Goal: Task Accomplishment & Management: Use online tool/utility

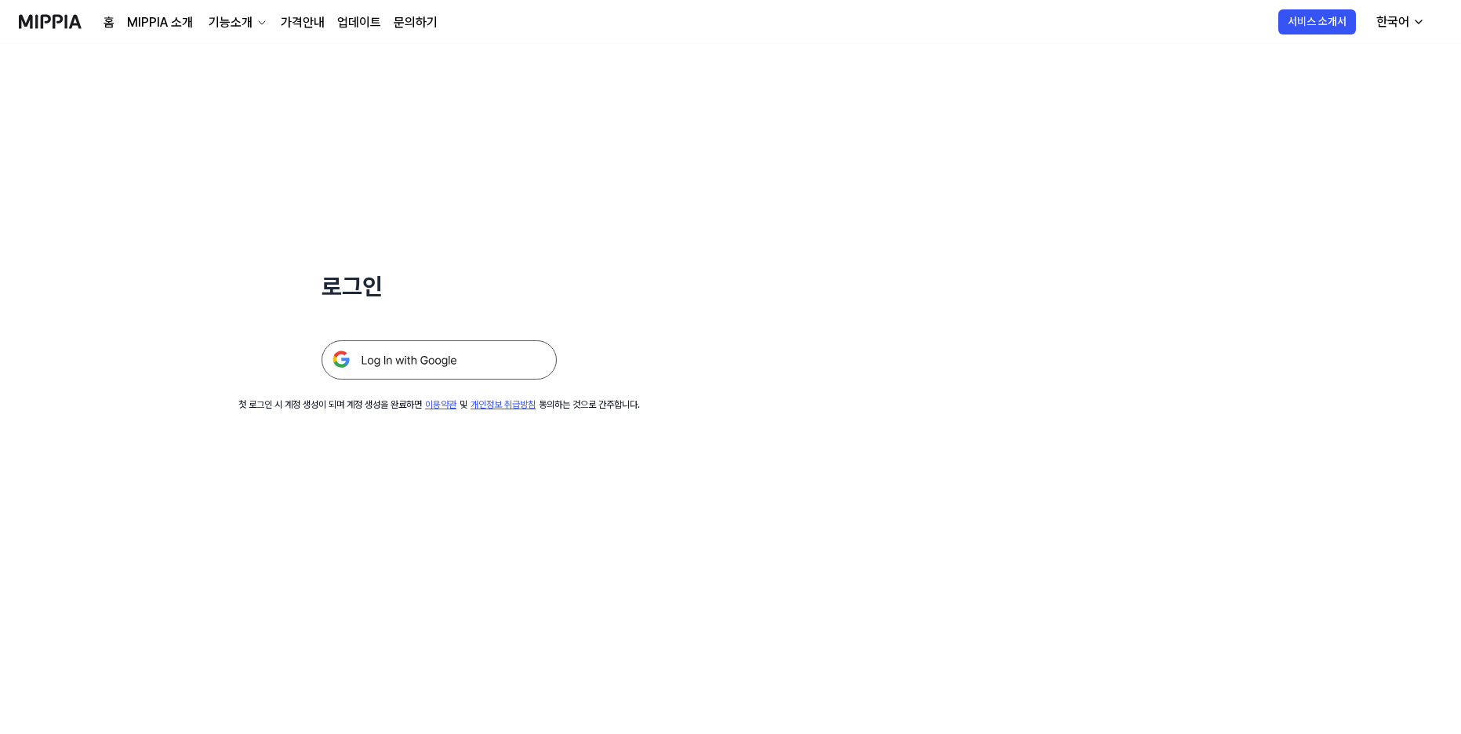
click at [474, 519] on div "로그인 첫 로그인 시 계정 생성이 되며 계정 생성을 완료하면 이용약관 및 개인정보 취급방침 동의하는 것으로 간주합니다." at bounding box center [730, 389] width 1461 height 690
click at [249, 526] on div "로그인 첫 로그인 시 계정 생성이 되며 계정 생성을 완료하면 이용약관 및 개인정보 취급방침 동의하는 것으로 간주합니다." at bounding box center [730, 389] width 1461 height 690
click at [387, 361] on img at bounding box center [439, 359] width 235 height 39
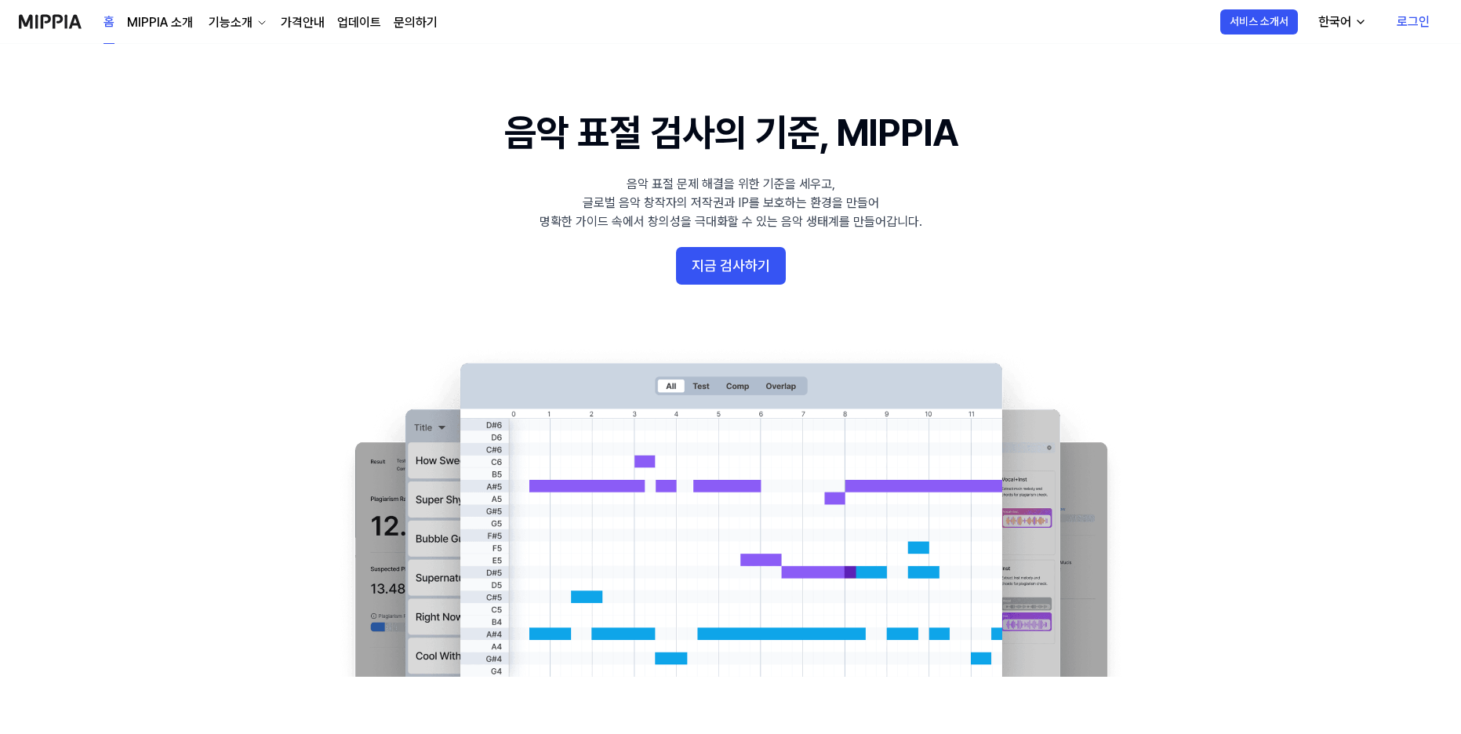
click at [1426, 16] on link "로그인" at bounding box center [1413, 22] width 58 height 44
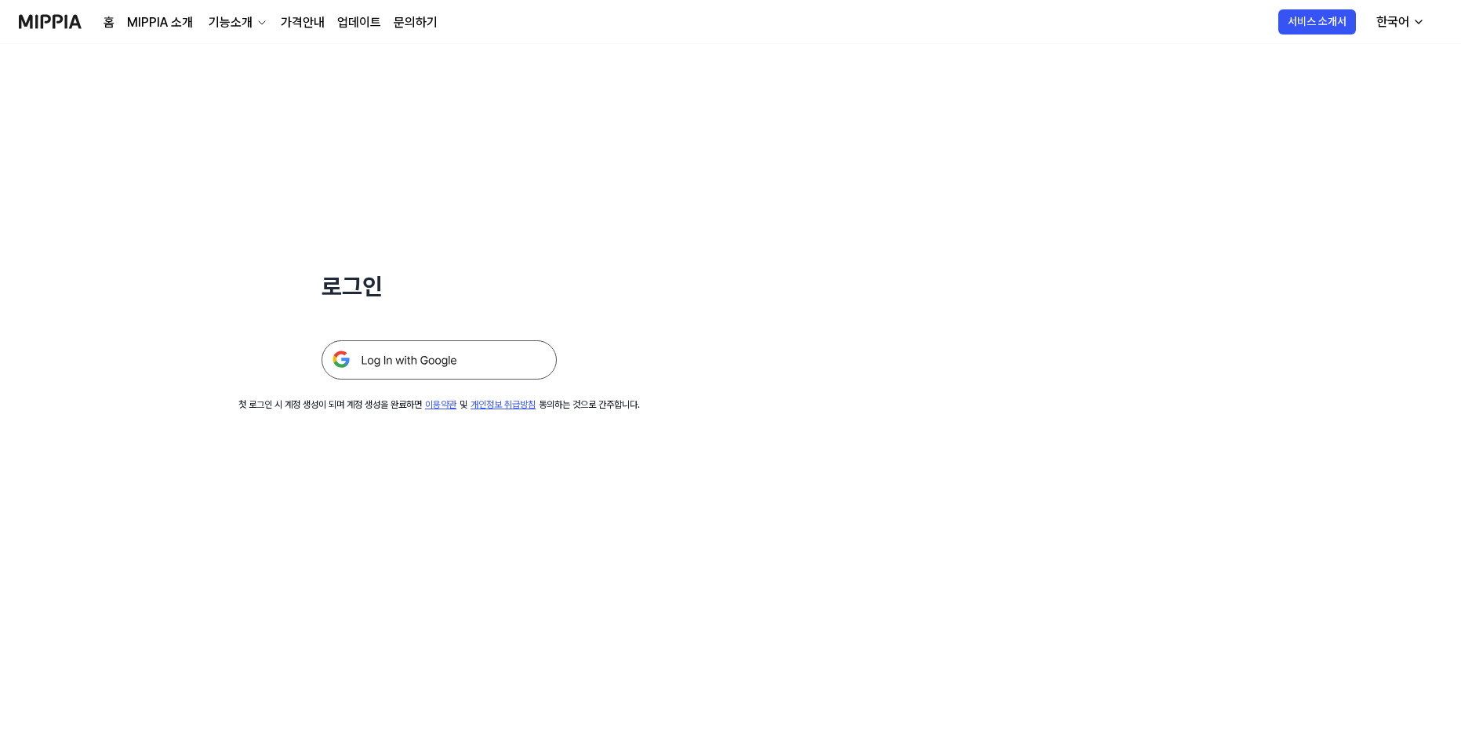
click at [454, 365] on img at bounding box center [439, 359] width 235 height 39
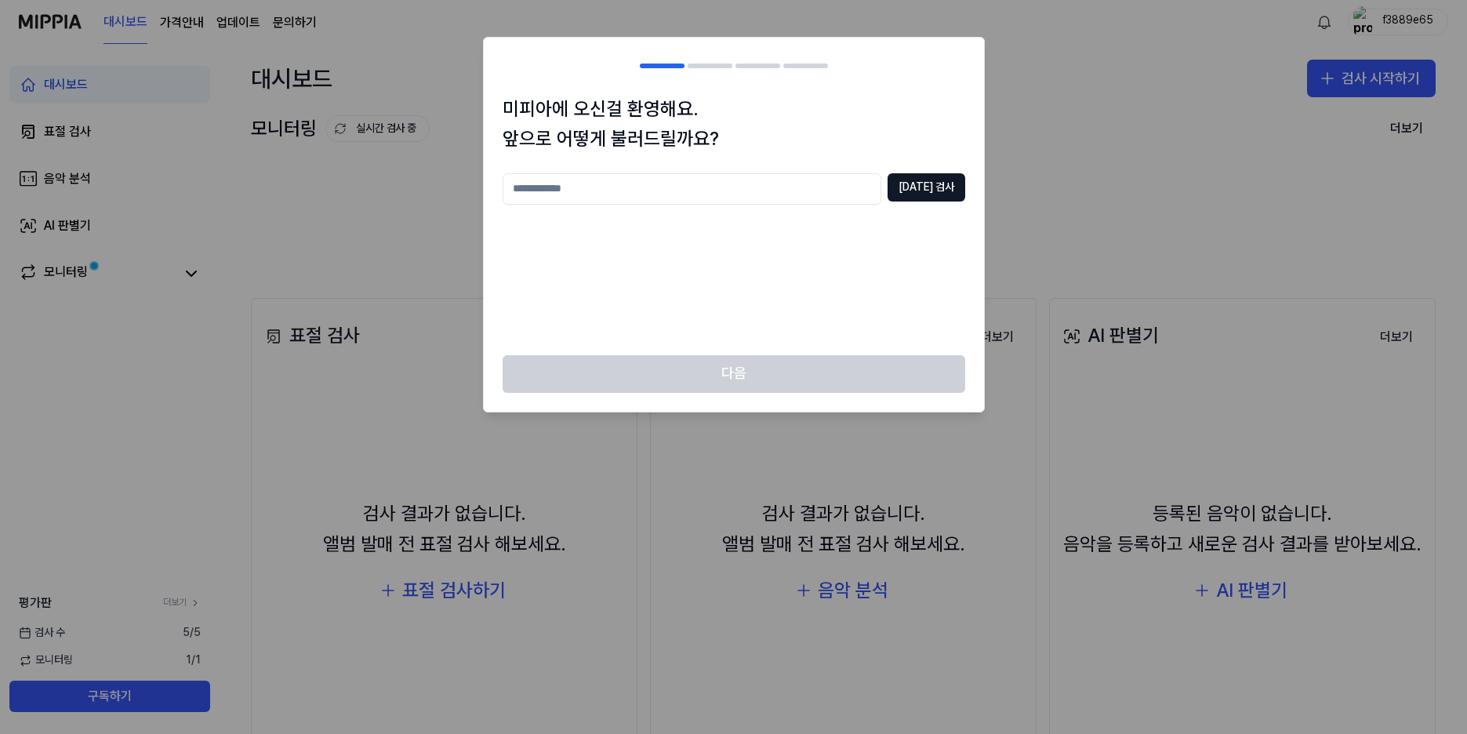
click at [674, 197] on input "text" at bounding box center [692, 188] width 379 height 31
type input "*"
click at [936, 177] on button "[DATE] 검사" at bounding box center [927, 187] width 78 height 28
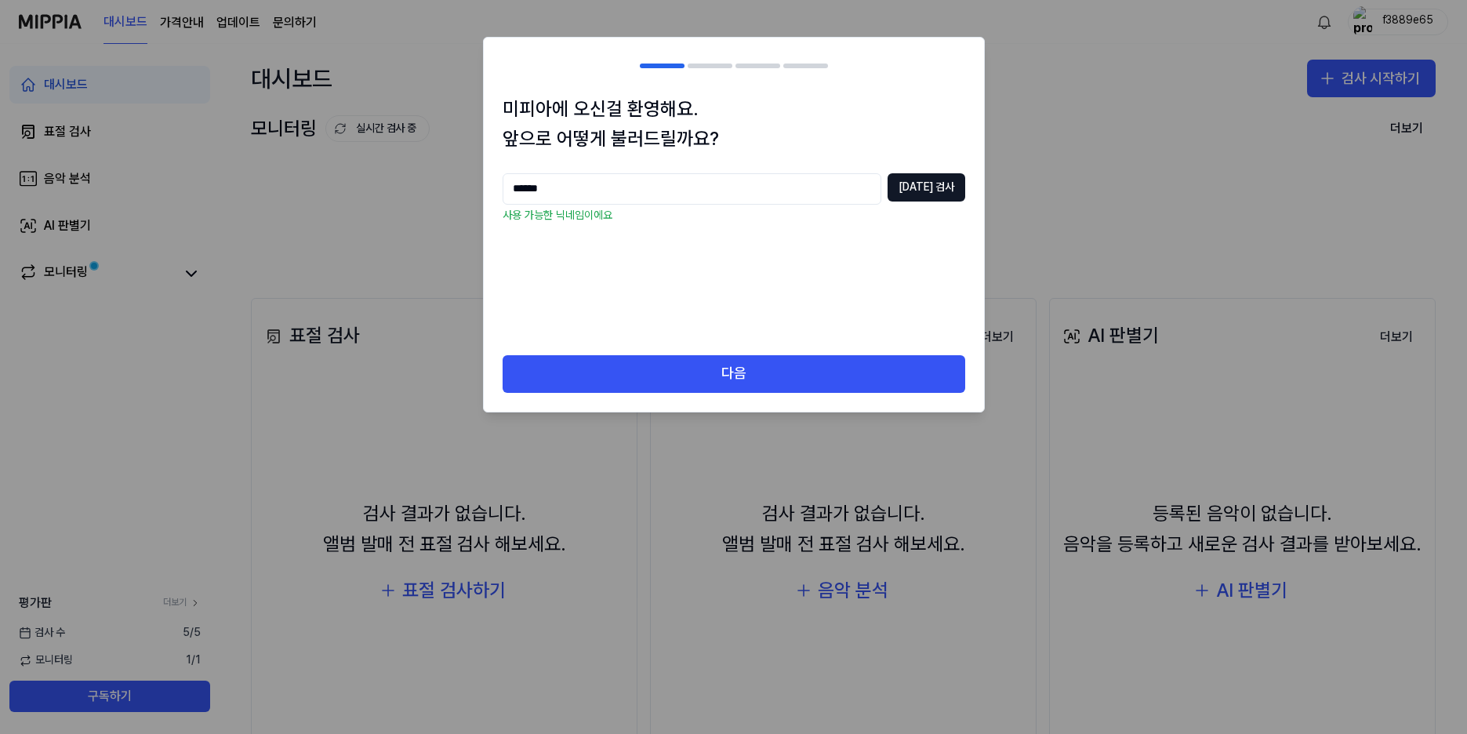
drag, startPoint x: 536, startPoint y: 192, endPoint x: 348, endPoint y: 187, distance: 187.5
click at [349, 187] on body "대시보드 가격안내 업데이트 문의하기 f3889e65 대시보드 표절 검사 음악 분석 AI 판별기 모니터링 평가판 더보기 검사 [DATE] 모니터…" at bounding box center [733, 367] width 1467 height 734
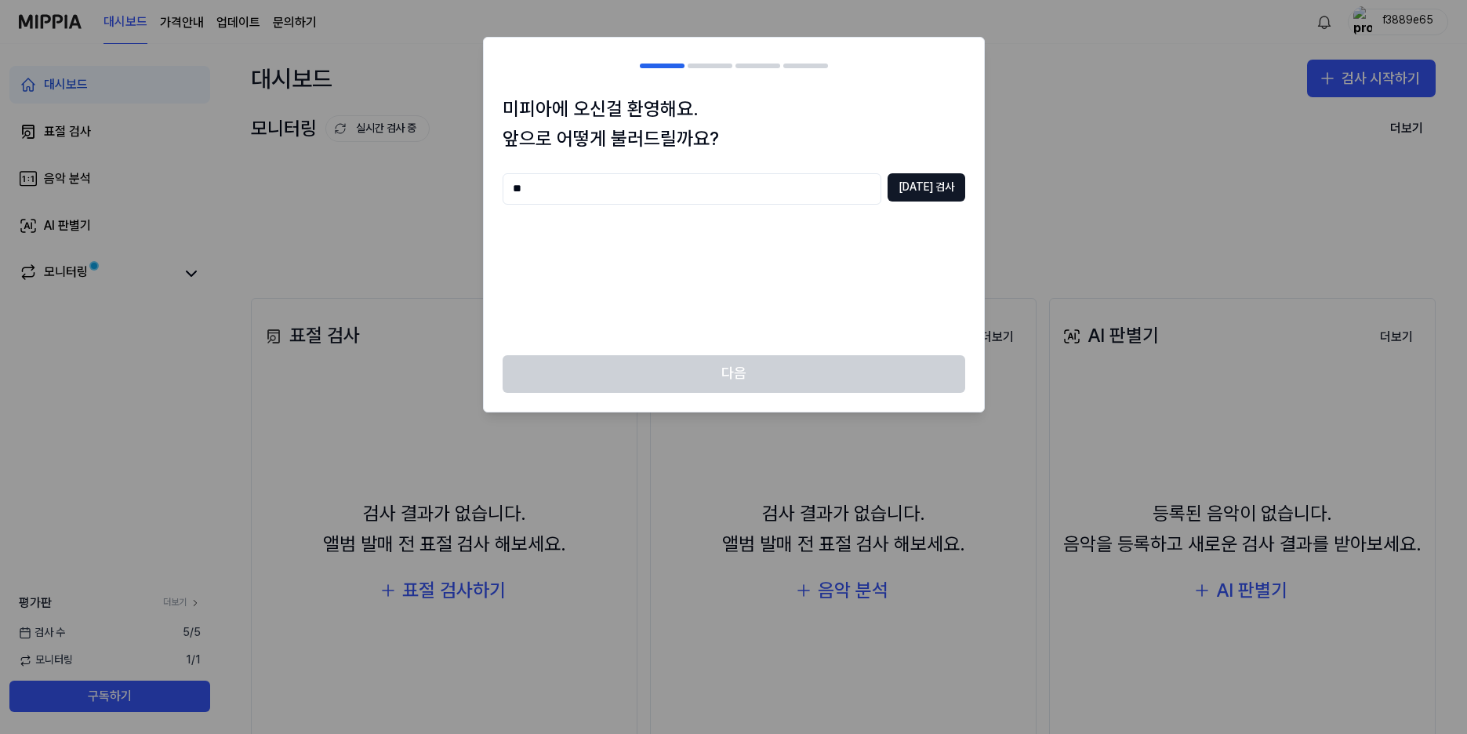
type input "*"
type input "******"
click at [925, 191] on button "[DATE] 검사" at bounding box center [927, 187] width 78 height 28
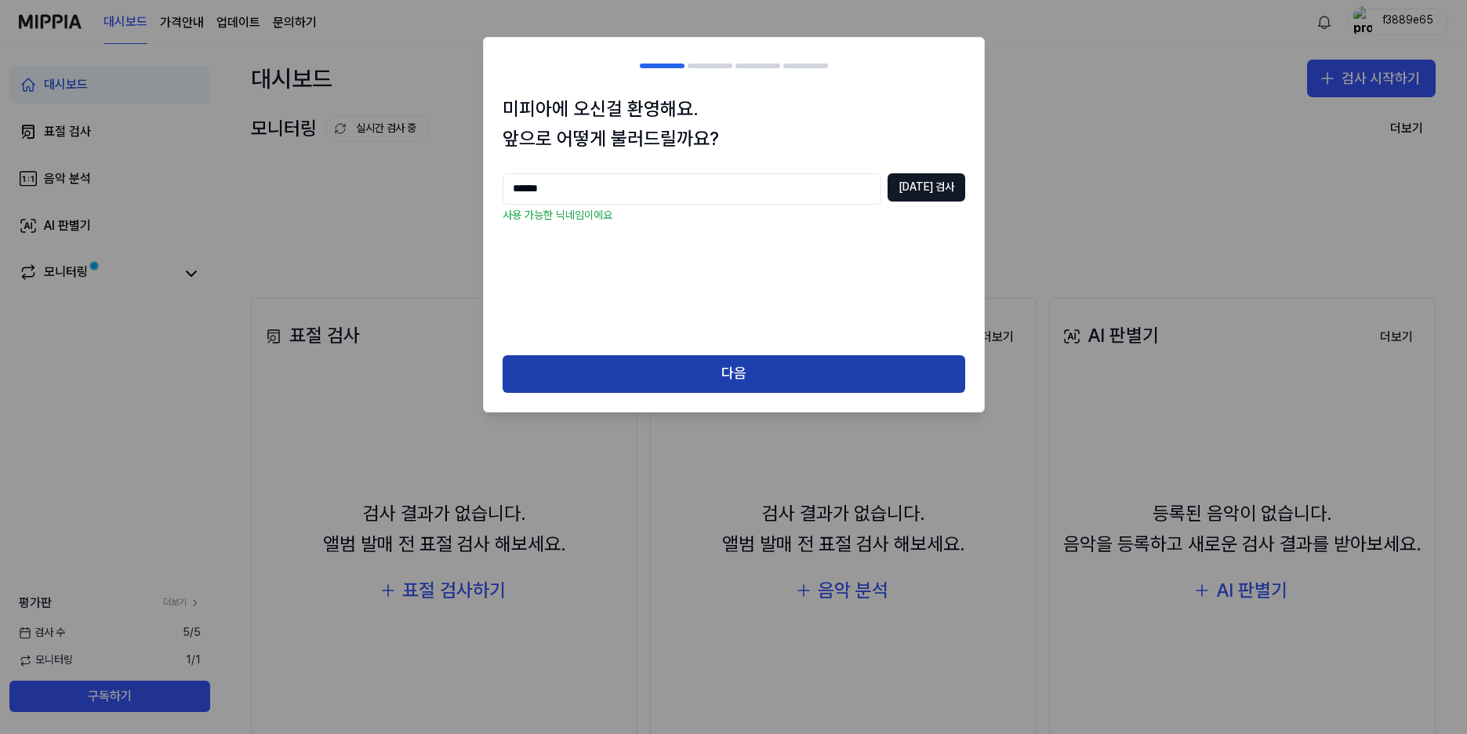
click at [690, 376] on button "다음" at bounding box center [734, 374] width 463 height 38
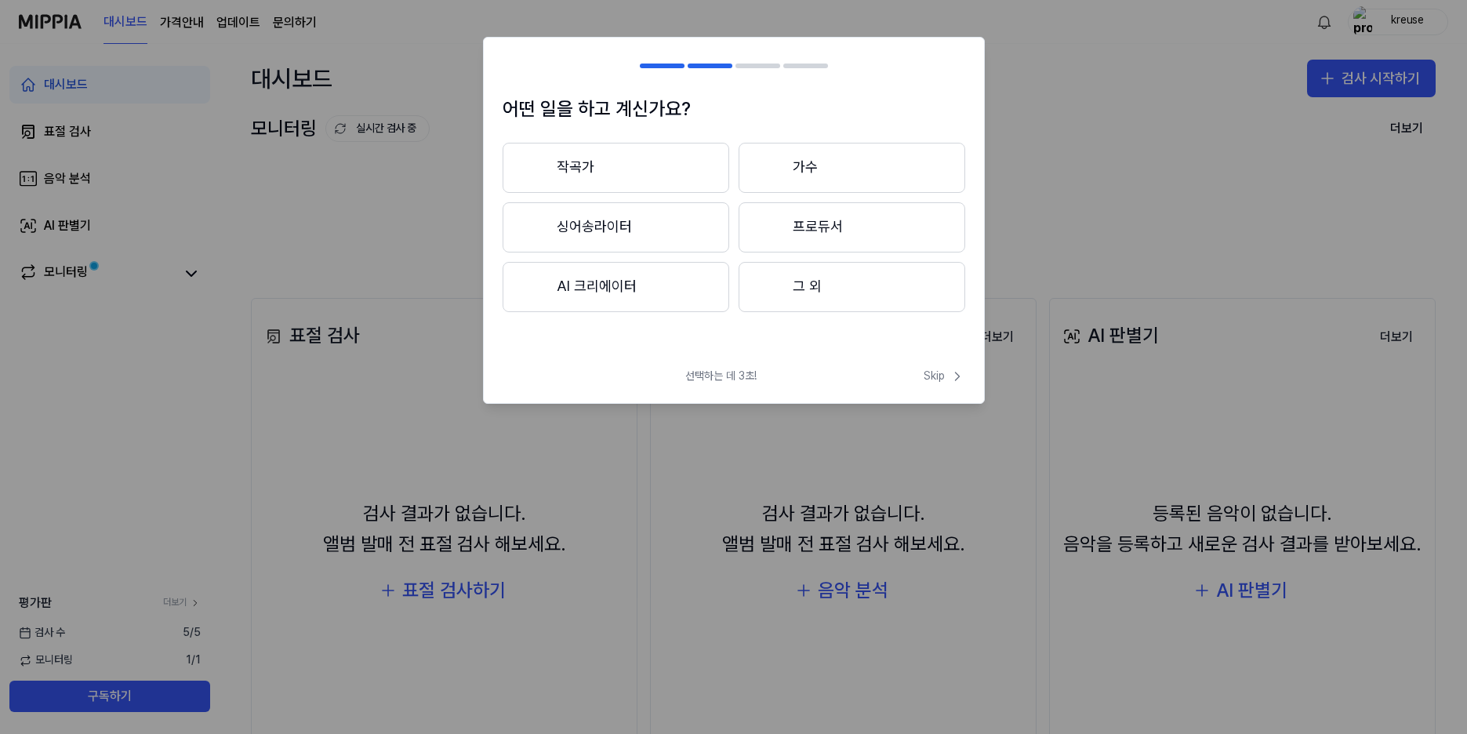
click at [801, 277] on button "그 외" at bounding box center [852, 287] width 227 height 50
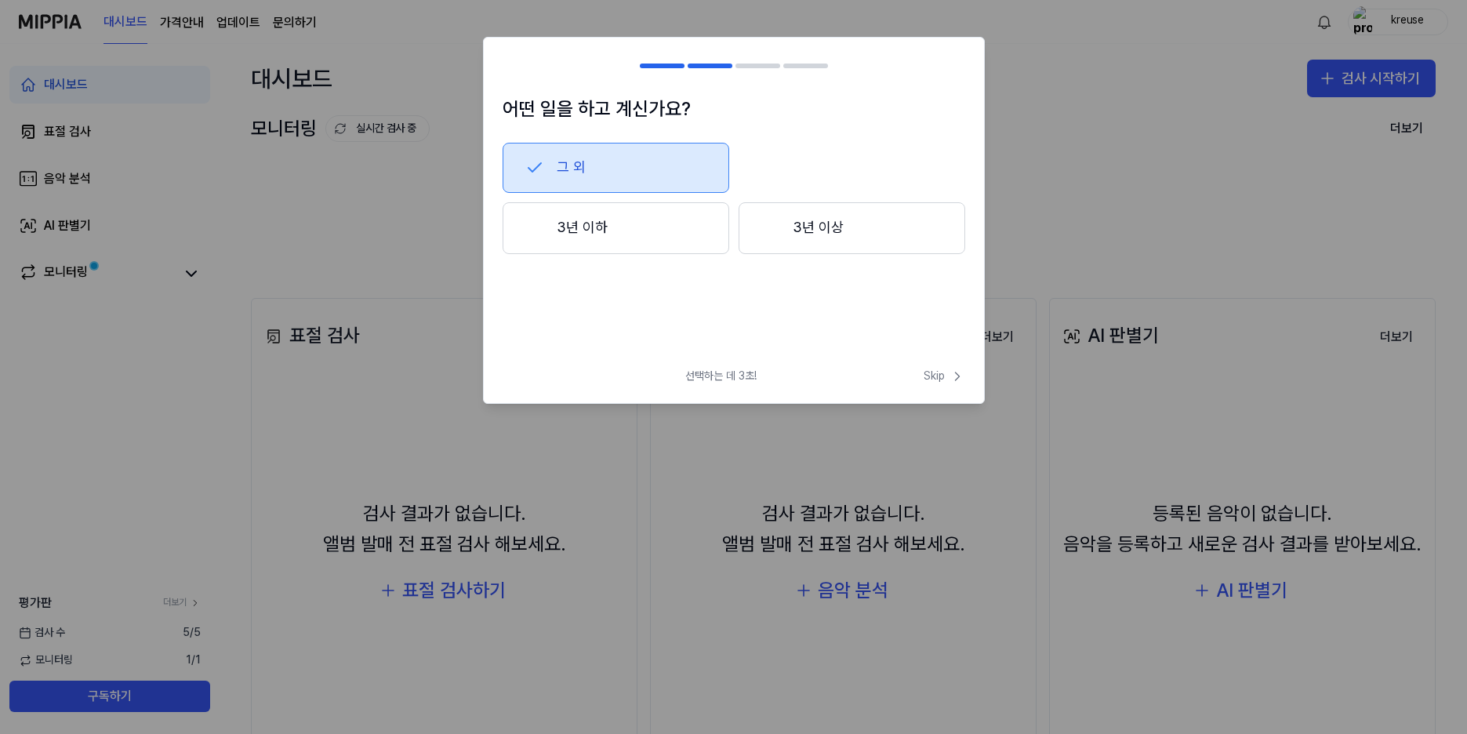
click at [552, 169] on button "그 외" at bounding box center [616, 168] width 227 height 50
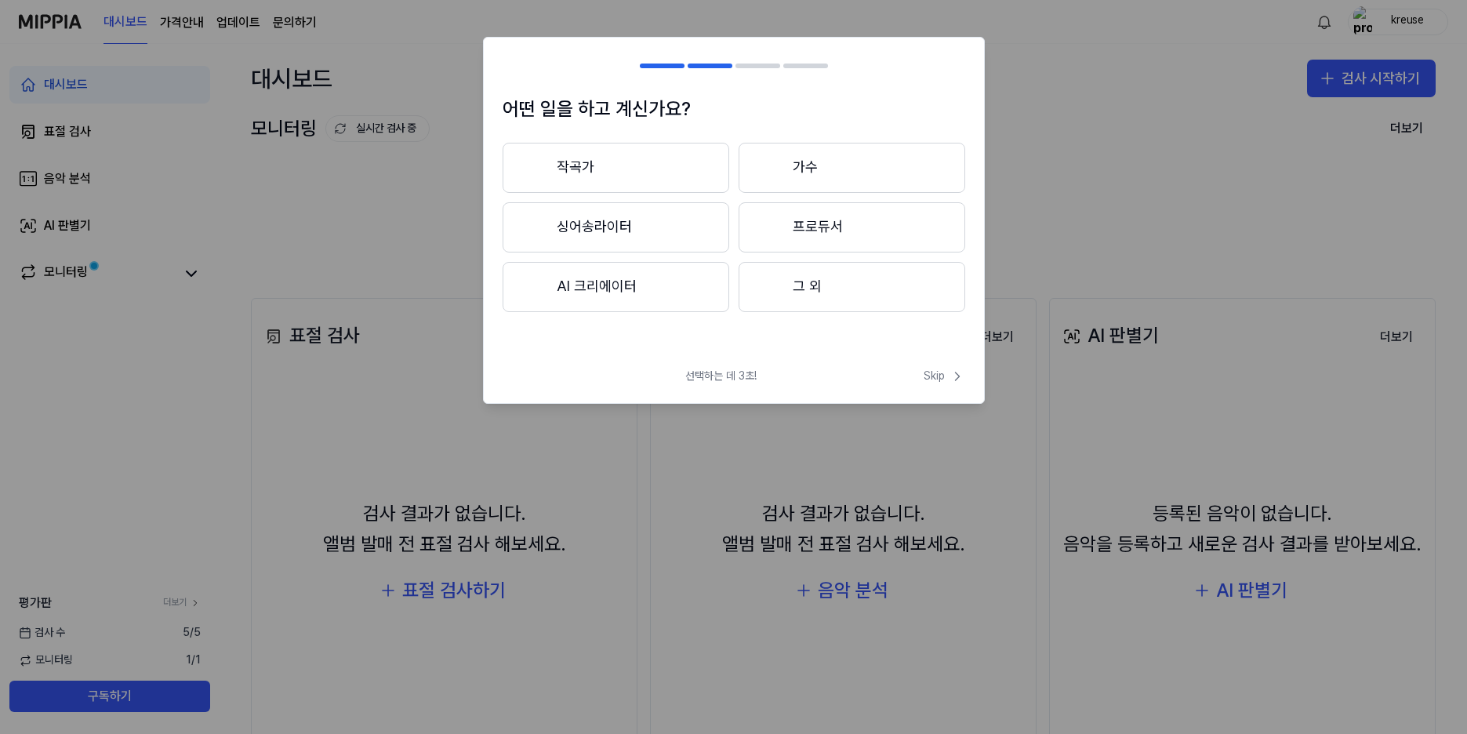
click at [789, 285] on button "그 외" at bounding box center [852, 287] width 227 height 50
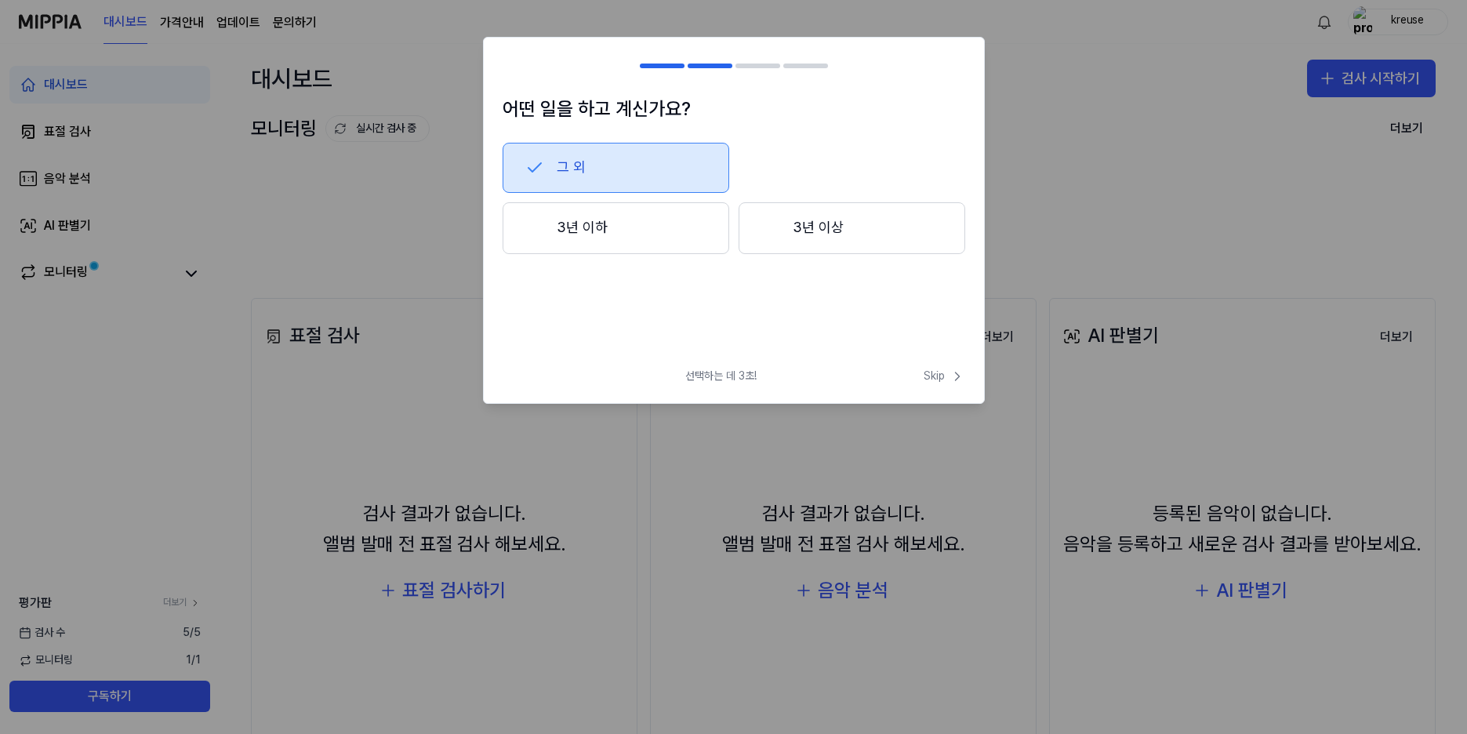
click at [805, 231] on button "3년 이상" at bounding box center [852, 228] width 227 height 52
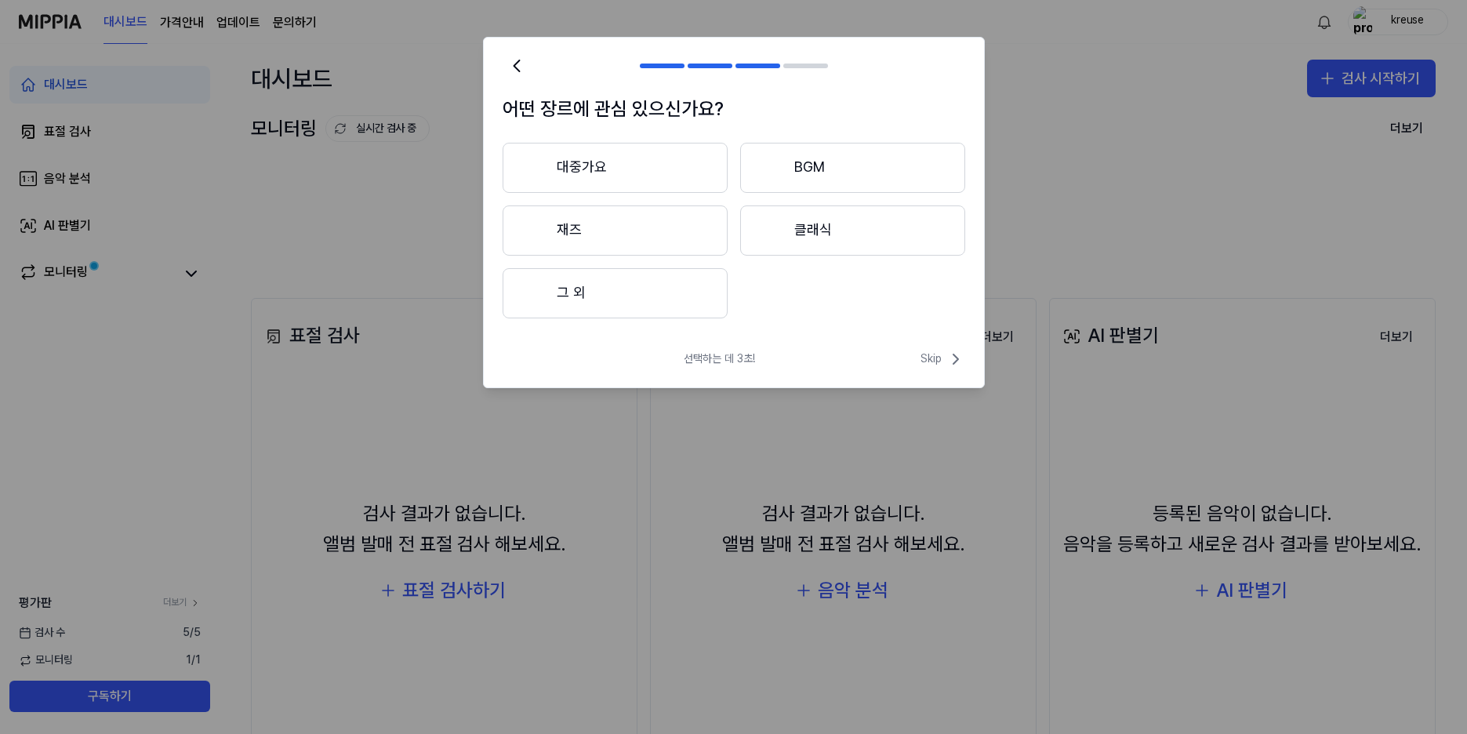
click at [654, 173] on button "대중가요" at bounding box center [615, 168] width 225 height 50
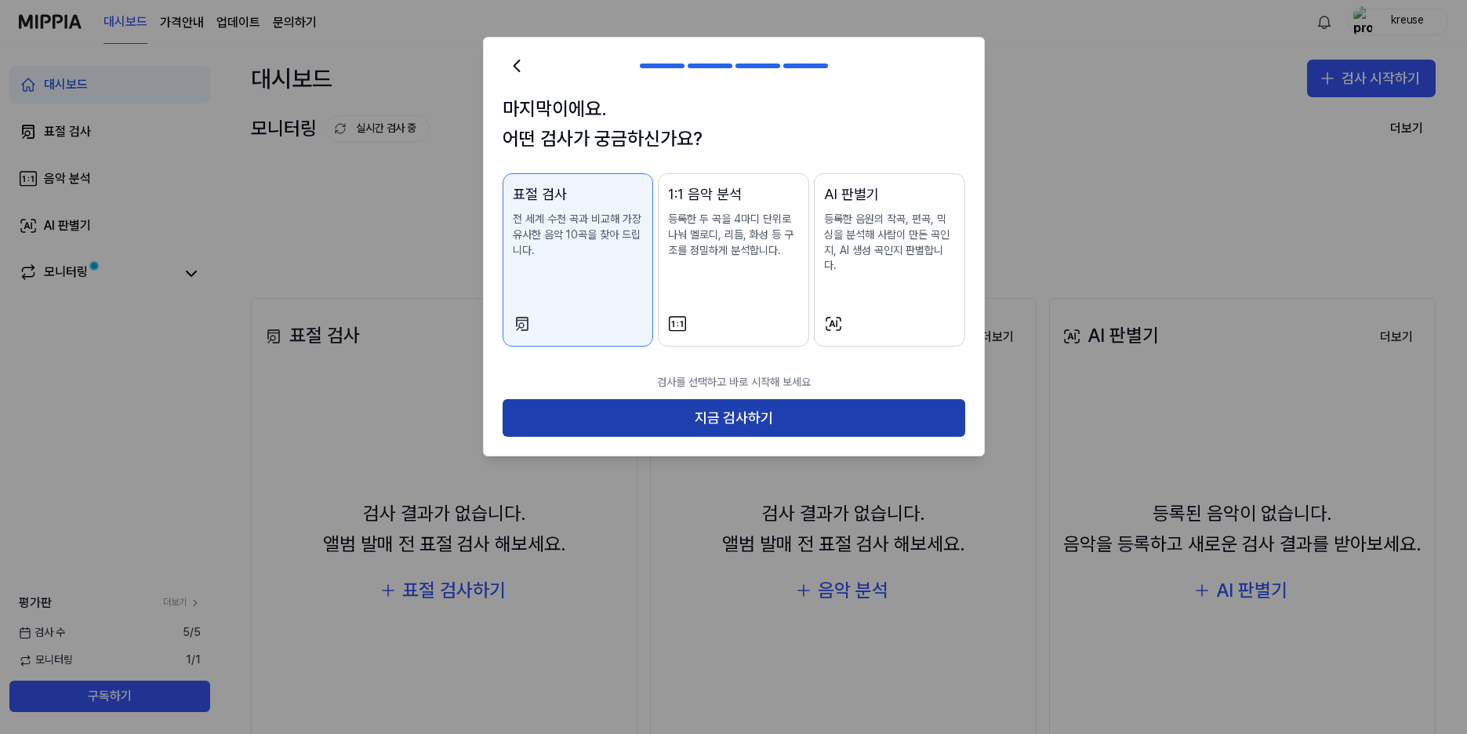
click at [739, 399] on button "지금 검사하기" at bounding box center [734, 418] width 463 height 38
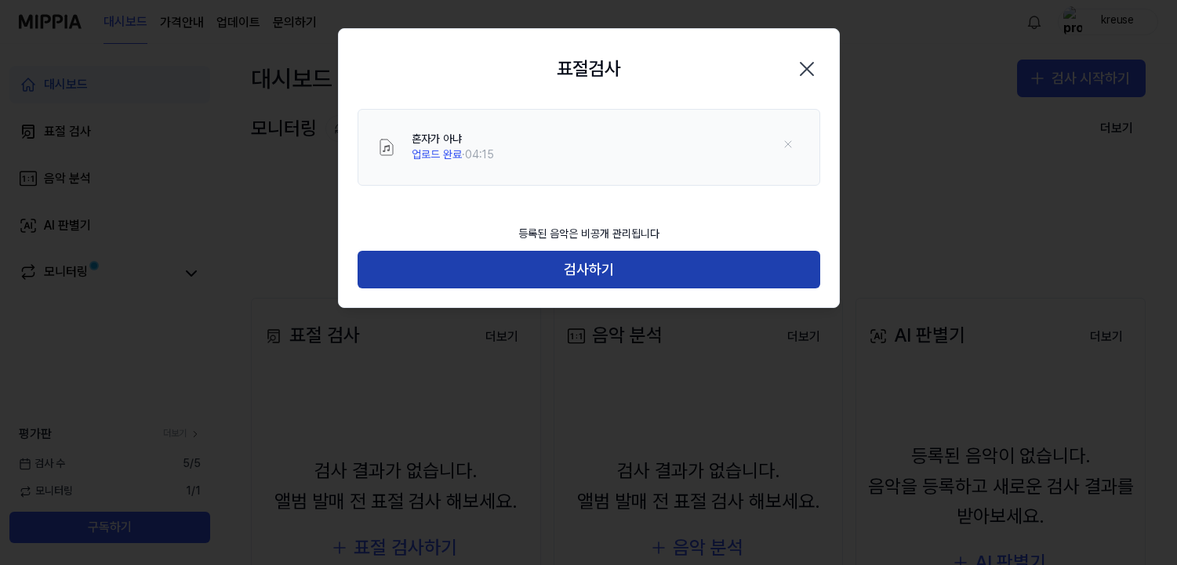
click at [604, 267] on button "검사하기" at bounding box center [589, 270] width 463 height 38
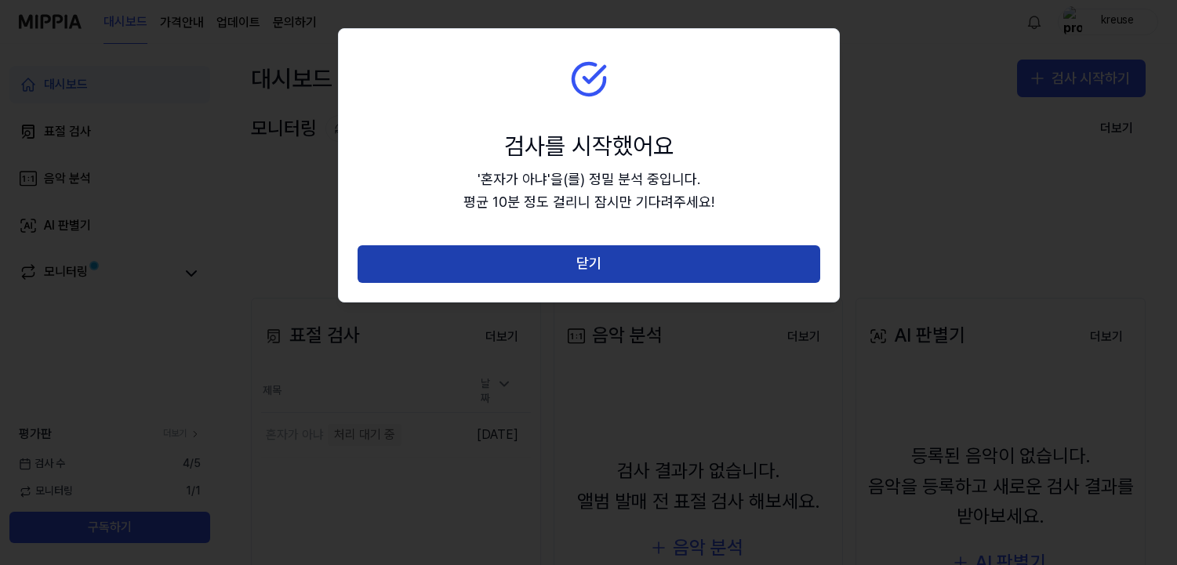
click at [583, 265] on button "닫기" at bounding box center [589, 264] width 463 height 38
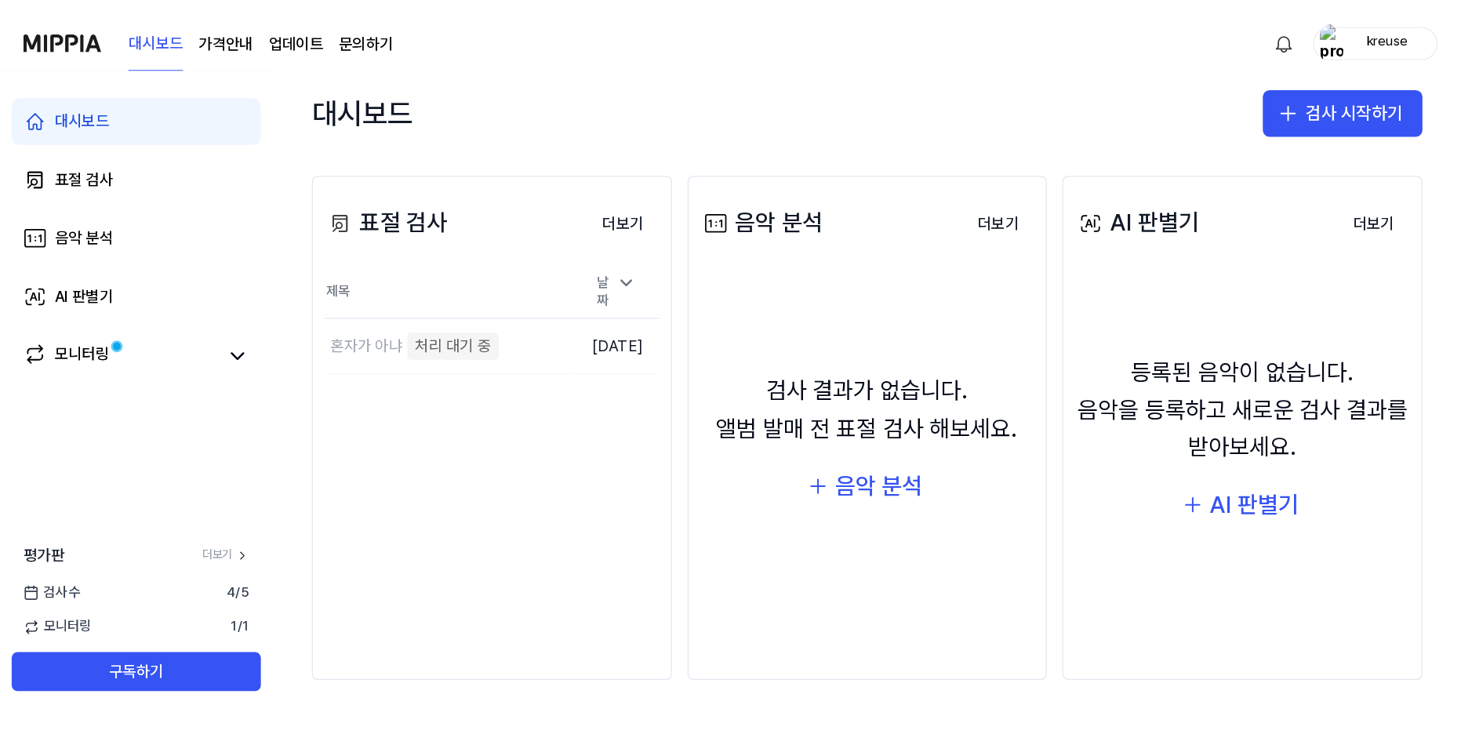
scroll to position [170, 0]
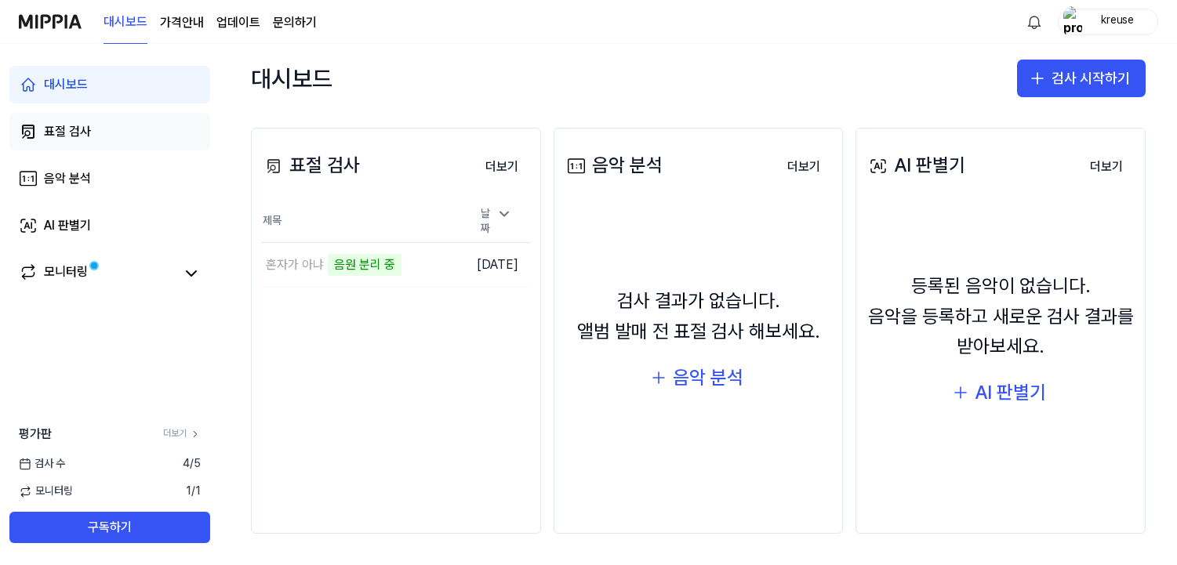
click at [74, 119] on link "표절 검사" at bounding box center [109, 132] width 201 height 38
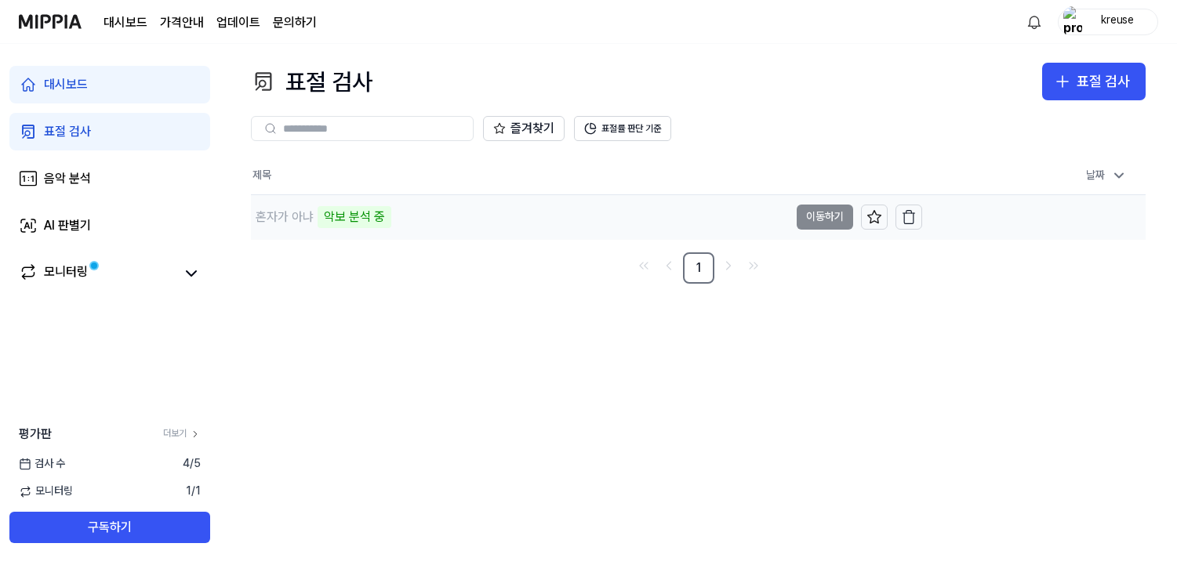
drag, startPoint x: 649, startPoint y: 259, endPoint x: 434, endPoint y: 222, distance: 217.2
click at [649, 258] on icon "Go to first page" at bounding box center [644, 265] width 16 height 19
click at [94, 165] on link "음악 분석" at bounding box center [109, 179] width 201 height 38
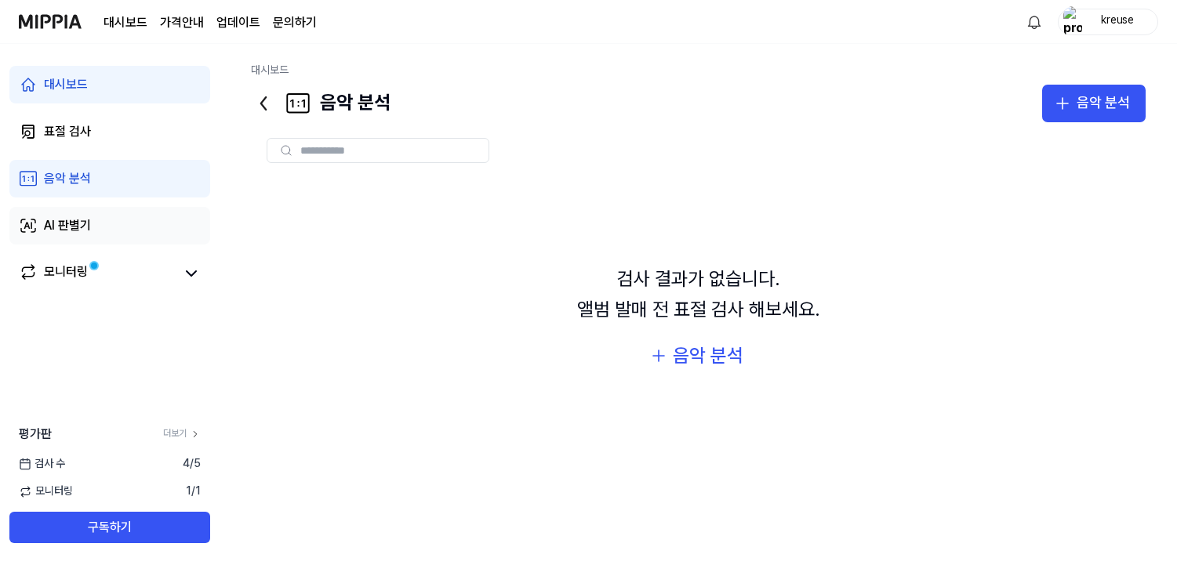
click at [85, 216] on link "AI 판별기" at bounding box center [109, 226] width 201 height 38
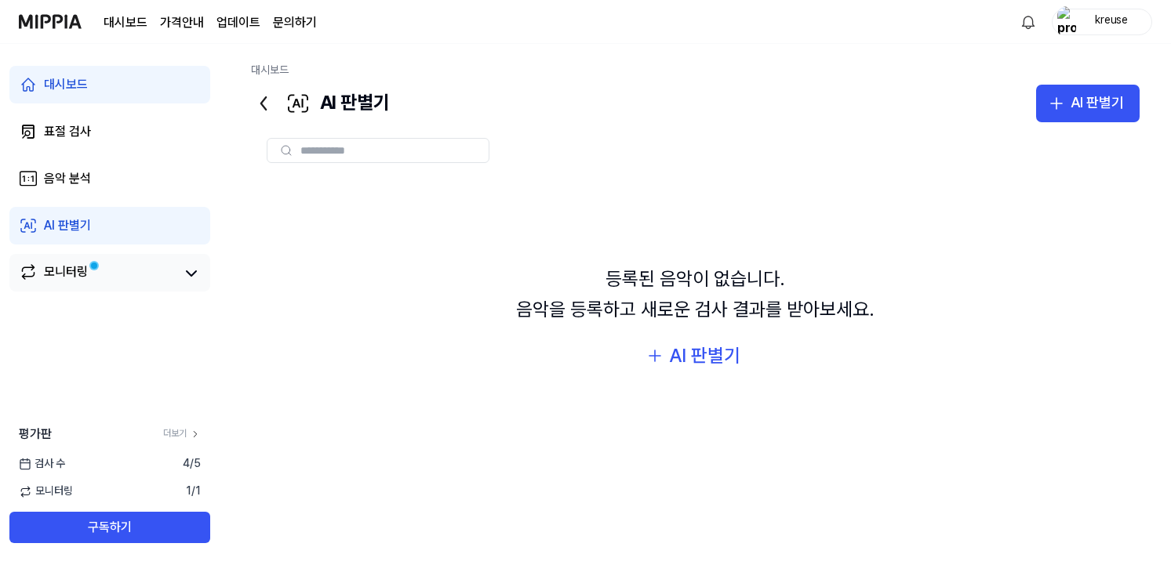
click at [75, 256] on div "모니터링" at bounding box center [109, 273] width 201 height 38
click at [75, 267] on div "모니터링" at bounding box center [66, 274] width 44 height 22
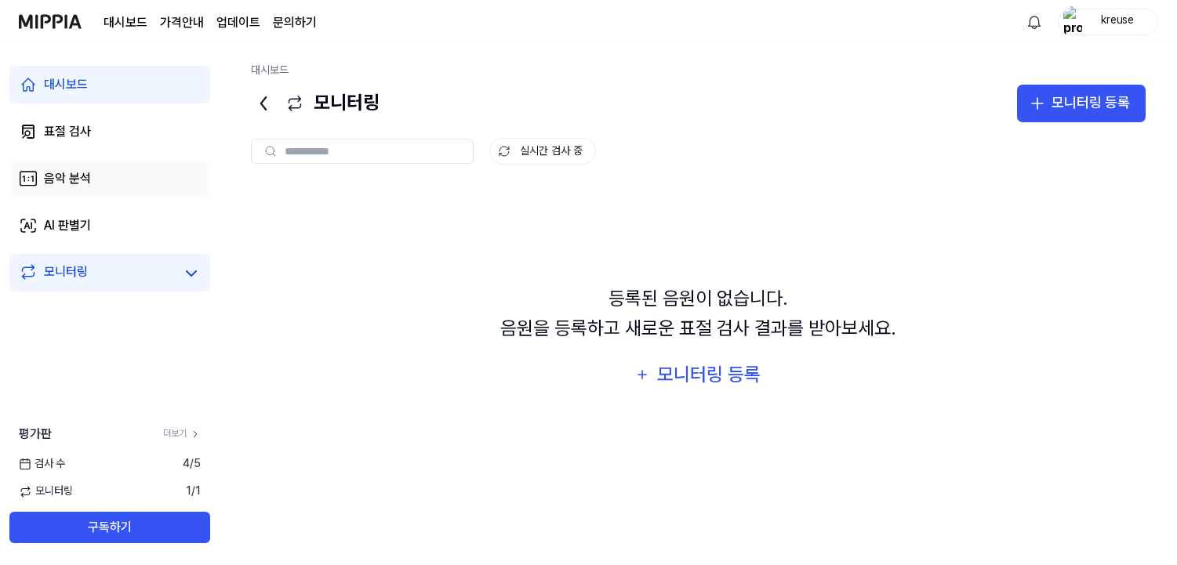
click at [100, 171] on link "음악 분석" at bounding box center [109, 179] width 201 height 38
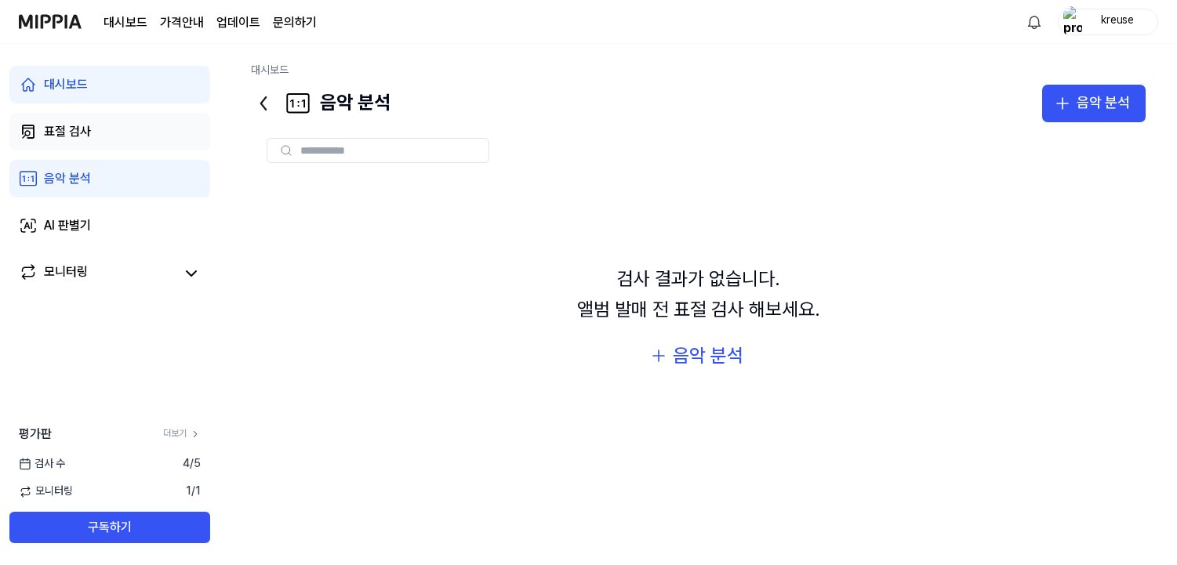
click at [93, 140] on link "표절 검사" at bounding box center [109, 132] width 201 height 38
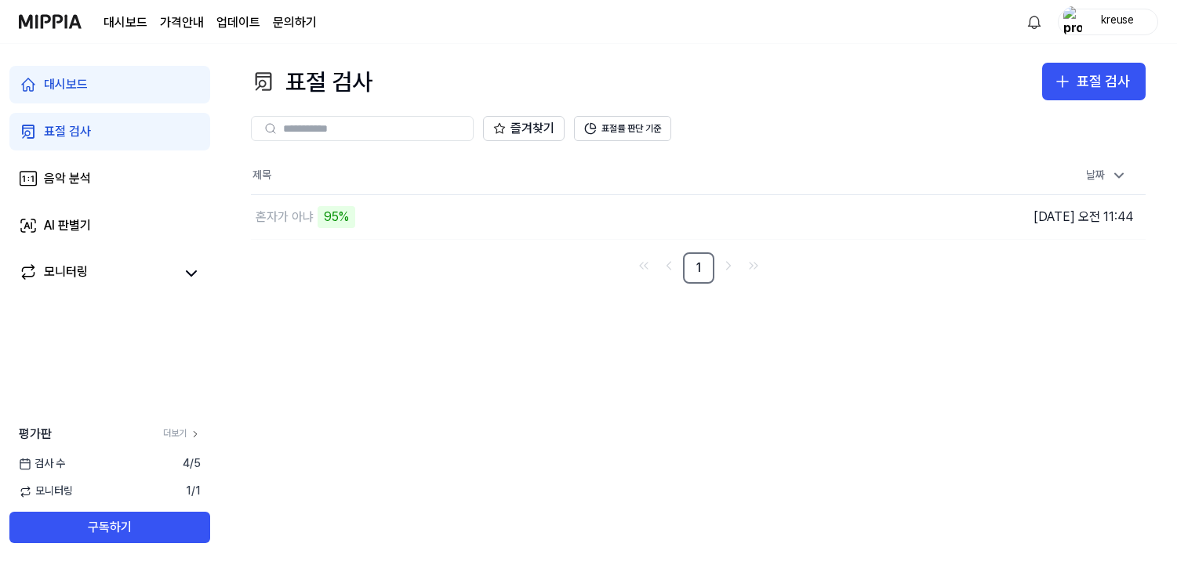
click at [447, 337] on div "표절 검사 표절 검사 표절 검사 음악 분석 AI 판별기 즐겨찾기 표절률 판단 기준 제목 날짜 혼자가 아냐 95% 이동하기 [DATE] 오전 1…" at bounding box center [698, 304] width 957 height 521
click at [53, 144] on link "표절 검사" at bounding box center [109, 132] width 201 height 38
click at [52, 173] on div "음악 분석" at bounding box center [67, 178] width 47 height 19
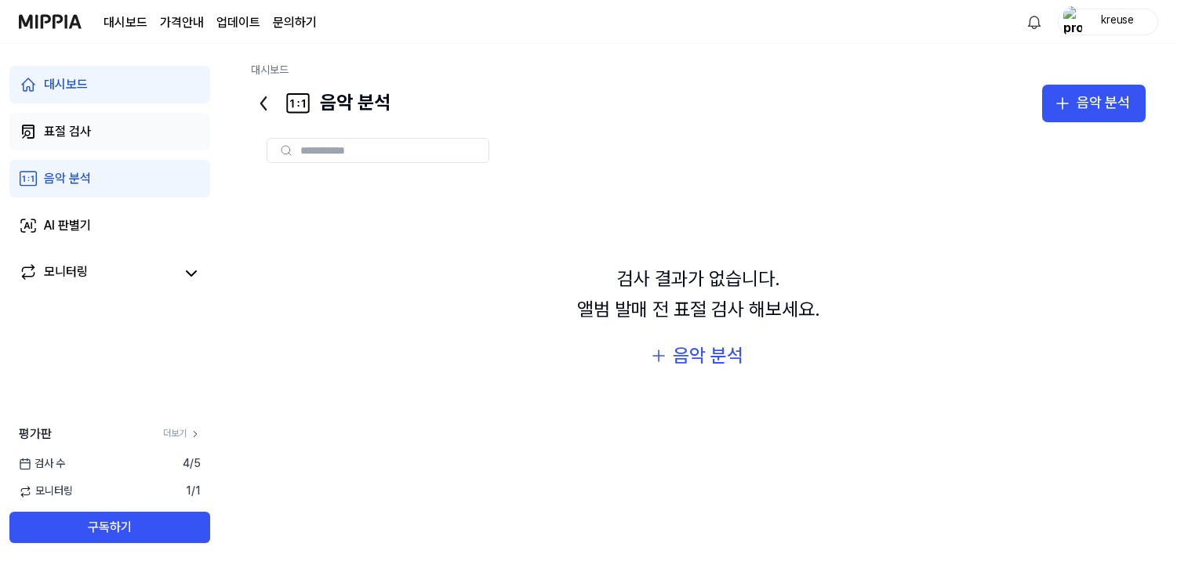
click at [67, 133] on div "표절 검사" at bounding box center [67, 131] width 47 height 19
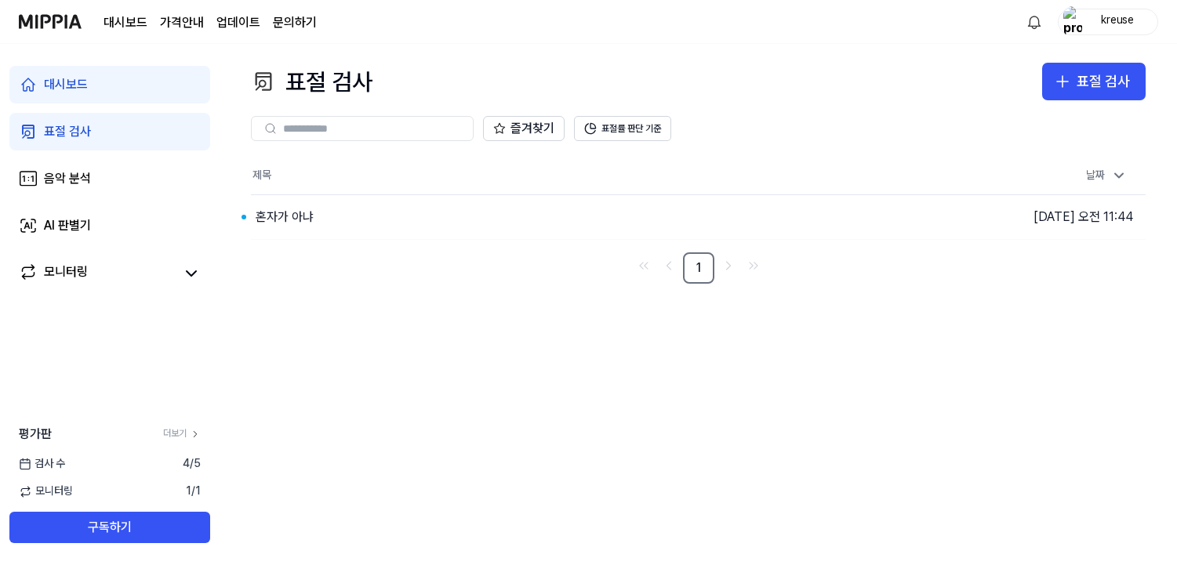
click at [416, 475] on div "표절 검사 표절 검사 표절 검사 음악 분석 AI 판별기 즐겨찾기 표절률 판단 기준 제목 날짜 혼자가 아냐 이동하기 [DATE] 오전 11:44…" at bounding box center [698, 304] width 957 height 521
click at [365, 218] on div "혼자가 아냐" at bounding box center [520, 217] width 538 height 44
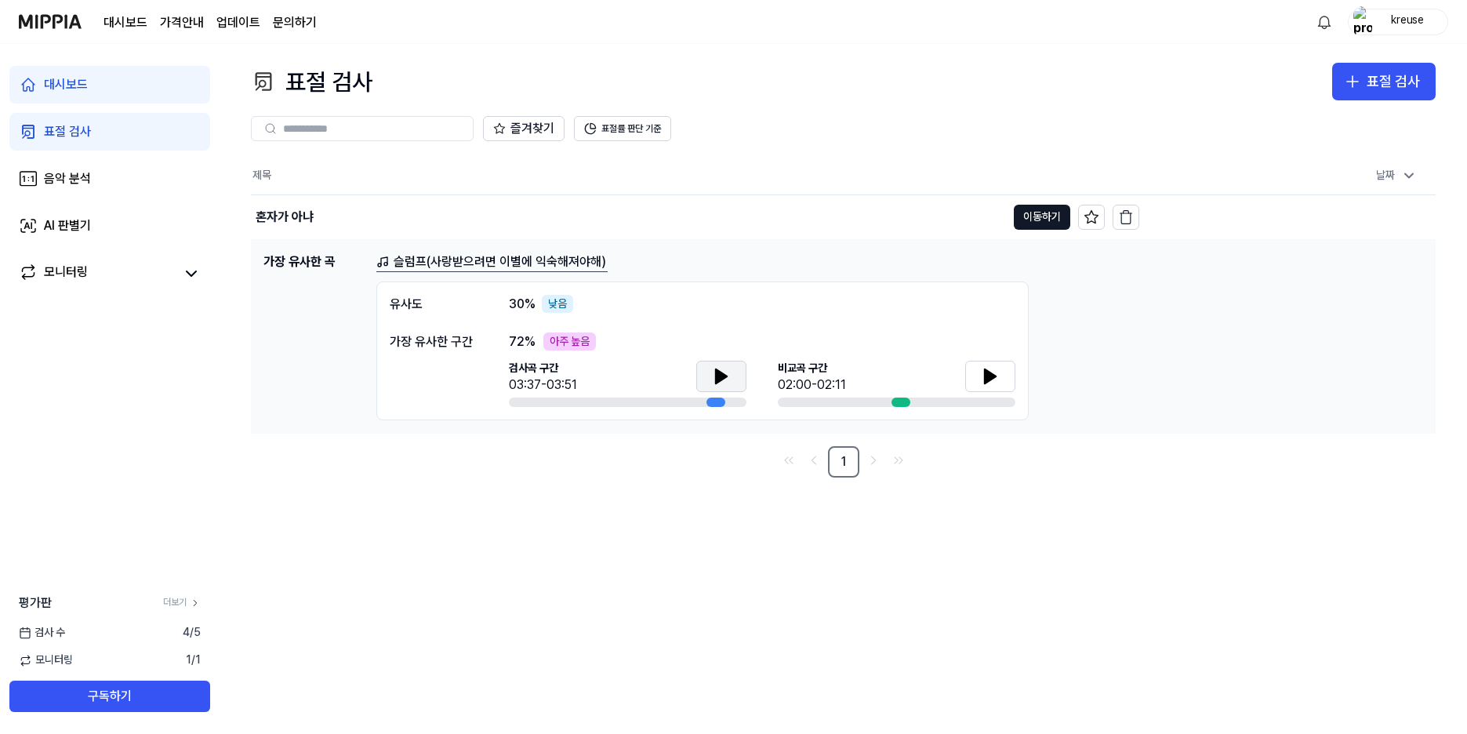
click at [718, 373] on icon at bounding box center [721, 376] width 11 height 14
click at [978, 378] on button at bounding box center [990, 376] width 50 height 31
click at [1020, 216] on button "이동하기" at bounding box center [1042, 217] width 56 height 25
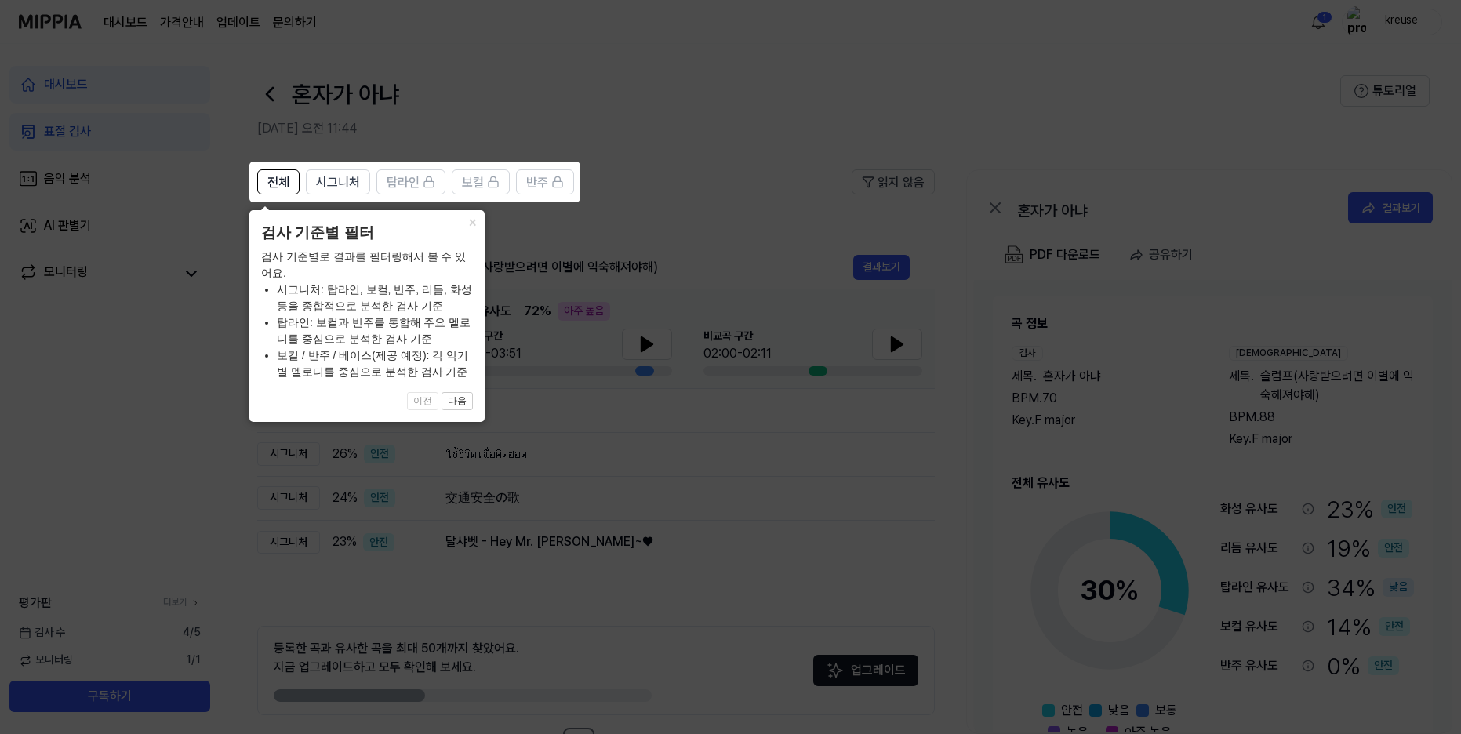
click at [388, 278] on div "검사 기준별로 결과를 필터링해서 볼 수 있어요. 시그니처: 탑라인, 보컬, 반주, 리듬, 화성 등을 종합적으로 분석한 검사 기준 탑라인: 보컬…" at bounding box center [367, 315] width 212 height 132
click at [447, 398] on button "다음" at bounding box center [456, 401] width 31 height 19
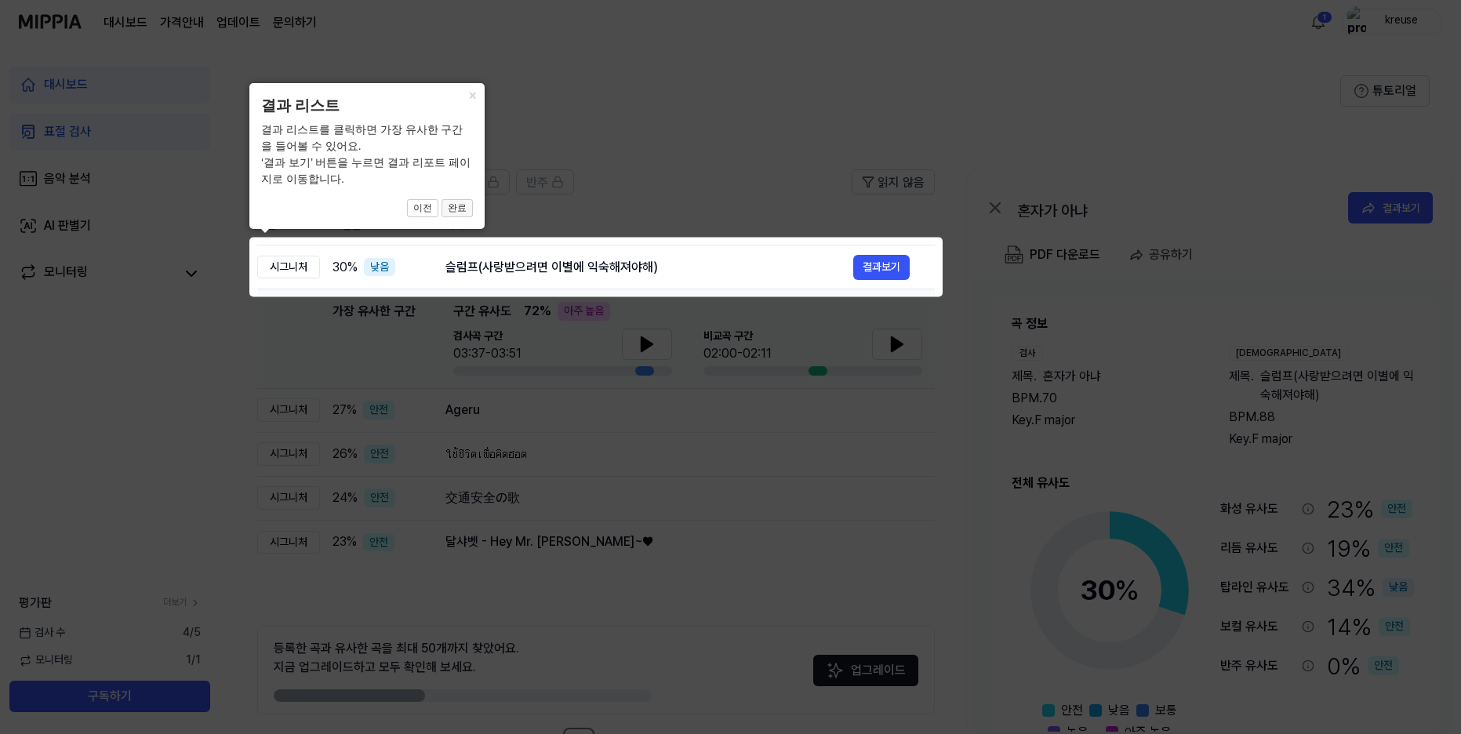
click at [463, 203] on button "완료" at bounding box center [456, 208] width 31 height 19
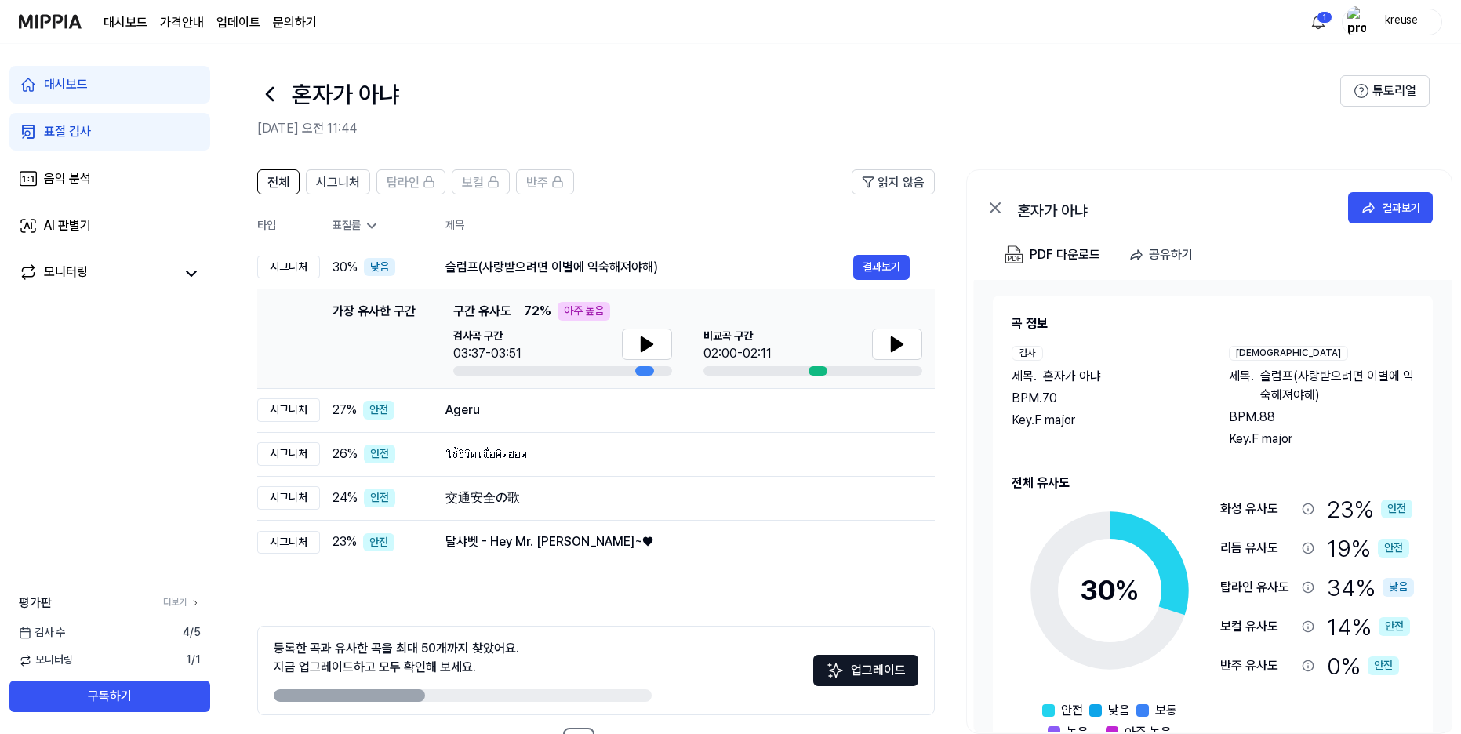
click at [727, 222] on th "제목" at bounding box center [689, 226] width 489 height 38
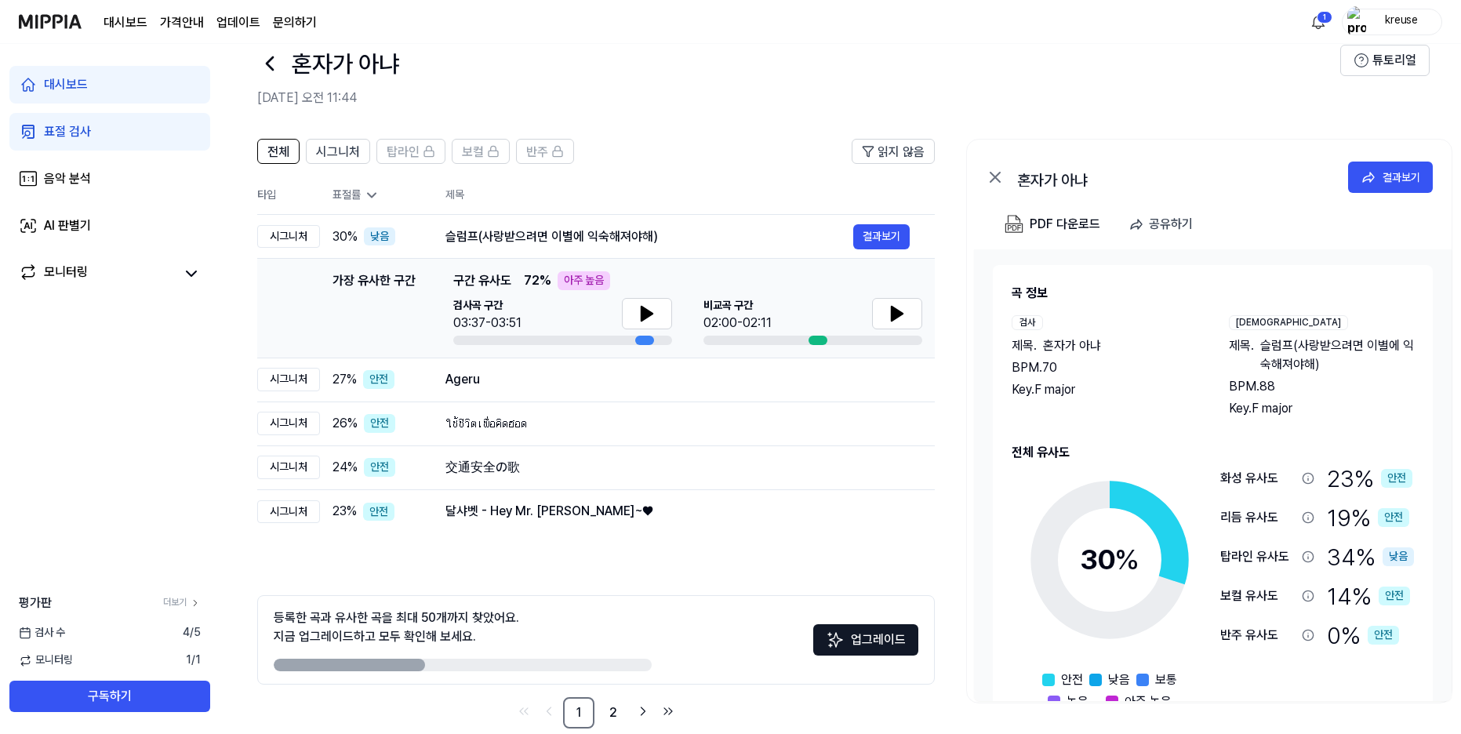
scroll to position [56, 0]
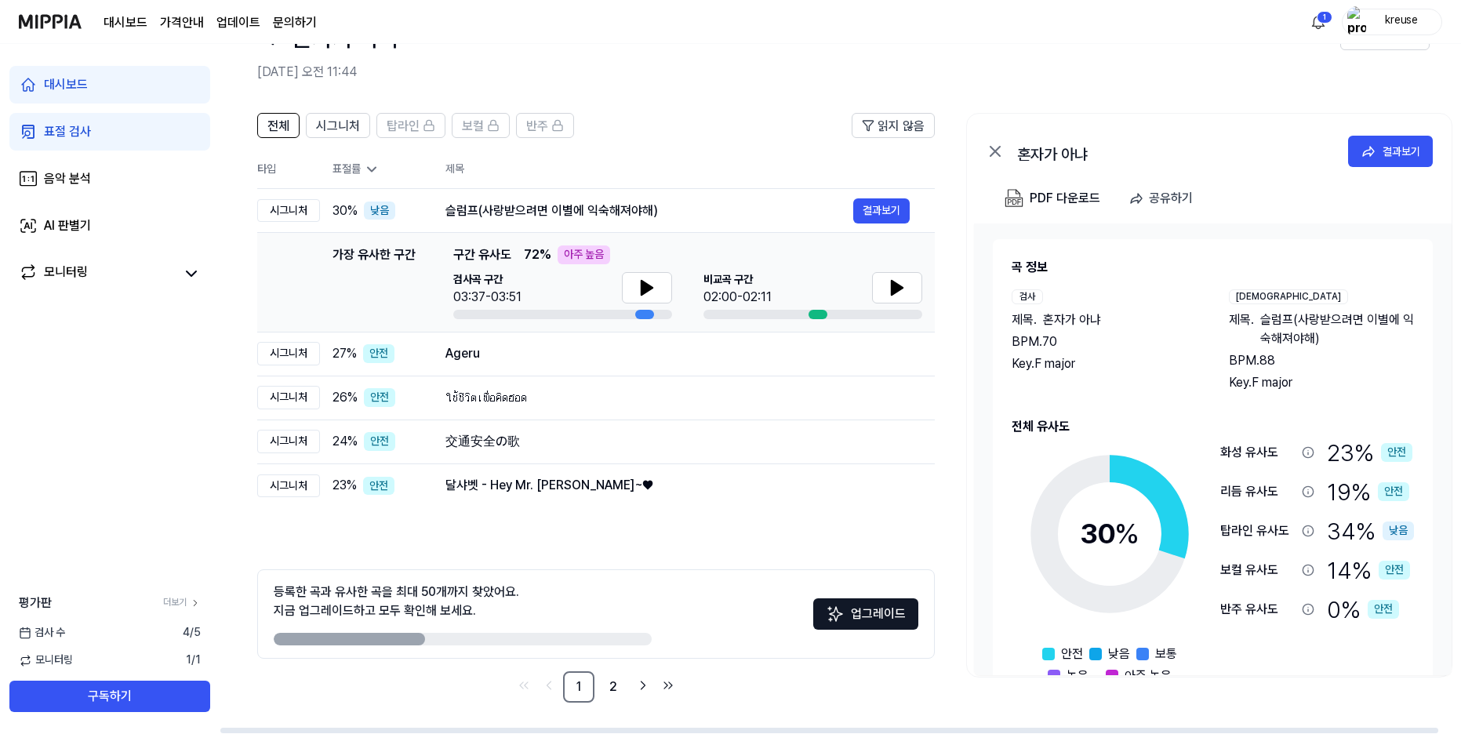
click at [444, 539] on div "전체 시그니처 탑라인 보컬 반주 읽지 않음 전체 시그니처 탑라인 보컬 반주 타입 표절률 제목 표절률 읽지 않음 시그니처 30 % 낮음 슬럼프(…" at bounding box center [596, 408] width 678 height 590
click at [346, 126] on span "시그니처" at bounding box center [338, 126] width 44 height 19
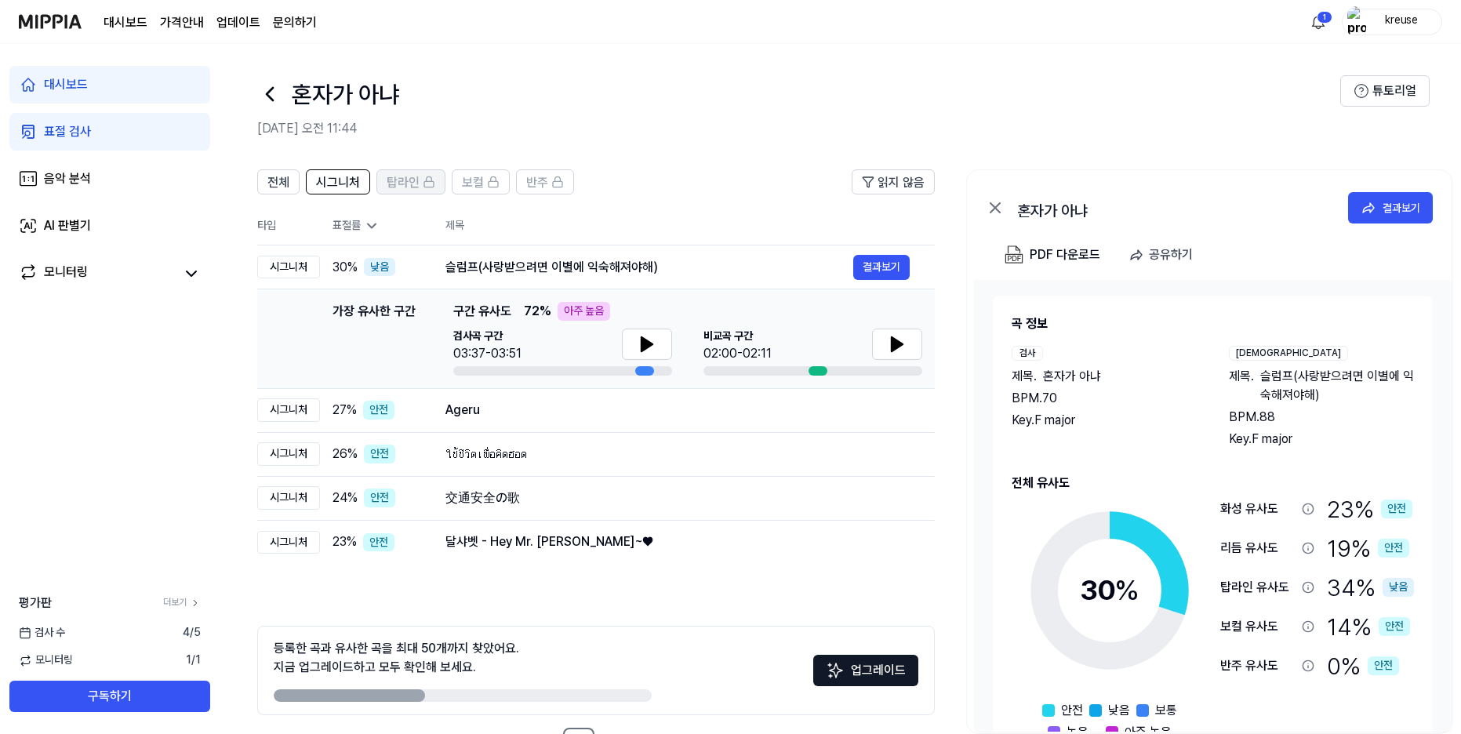
click at [401, 173] on span "탑라인" at bounding box center [403, 182] width 33 height 19
click at [487, 185] on icon at bounding box center [493, 182] width 13 height 13
click at [556, 177] on icon at bounding box center [557, 178] width 5 height 5
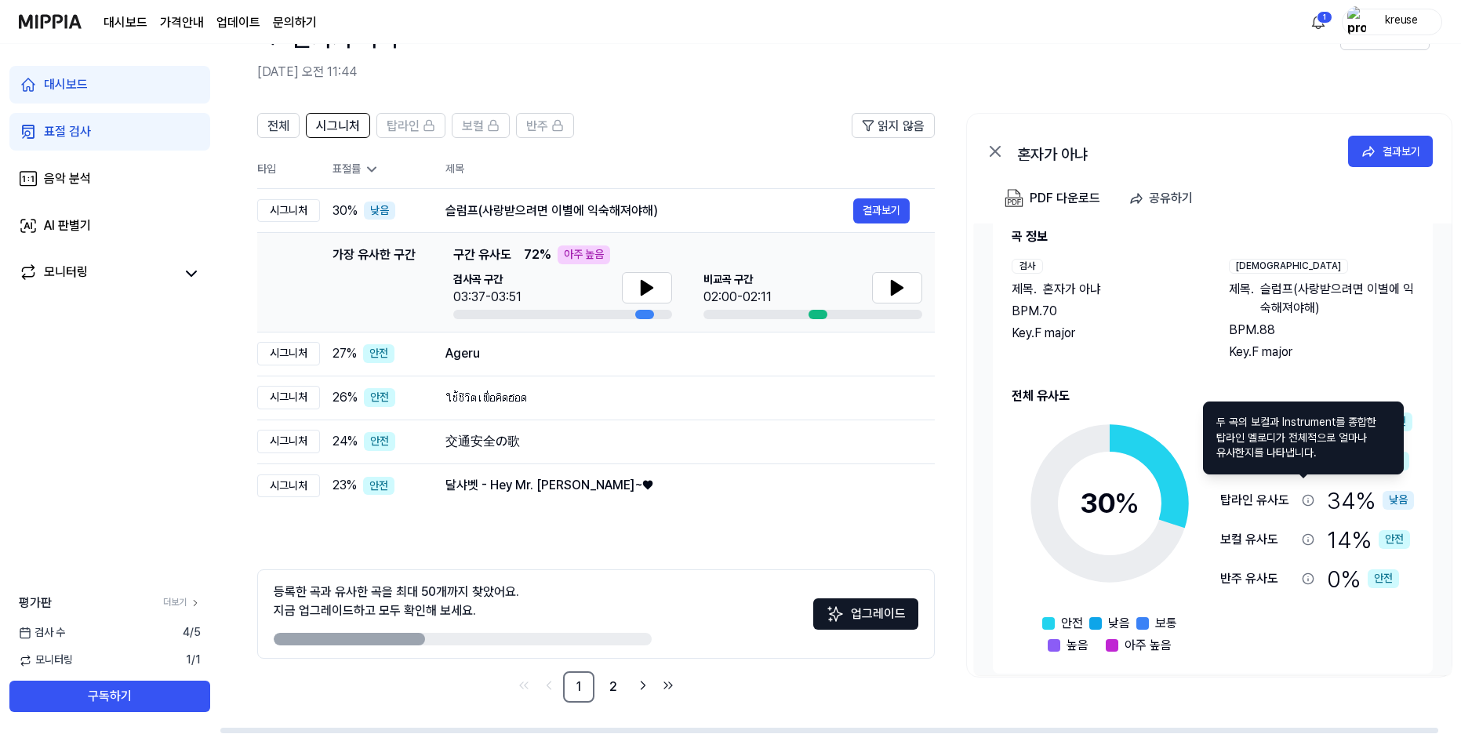
scroll to position [45, 0]
